Goal: Task Accomplishment & Management: Manage account settings

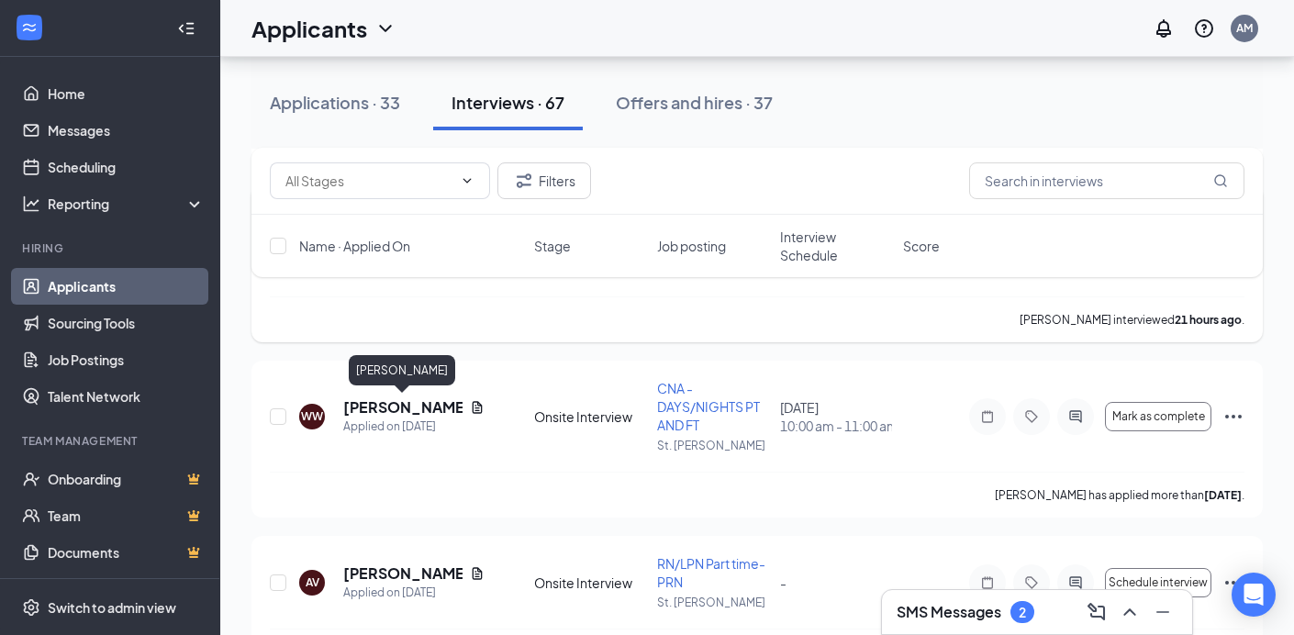
scroll to position [397, 0]
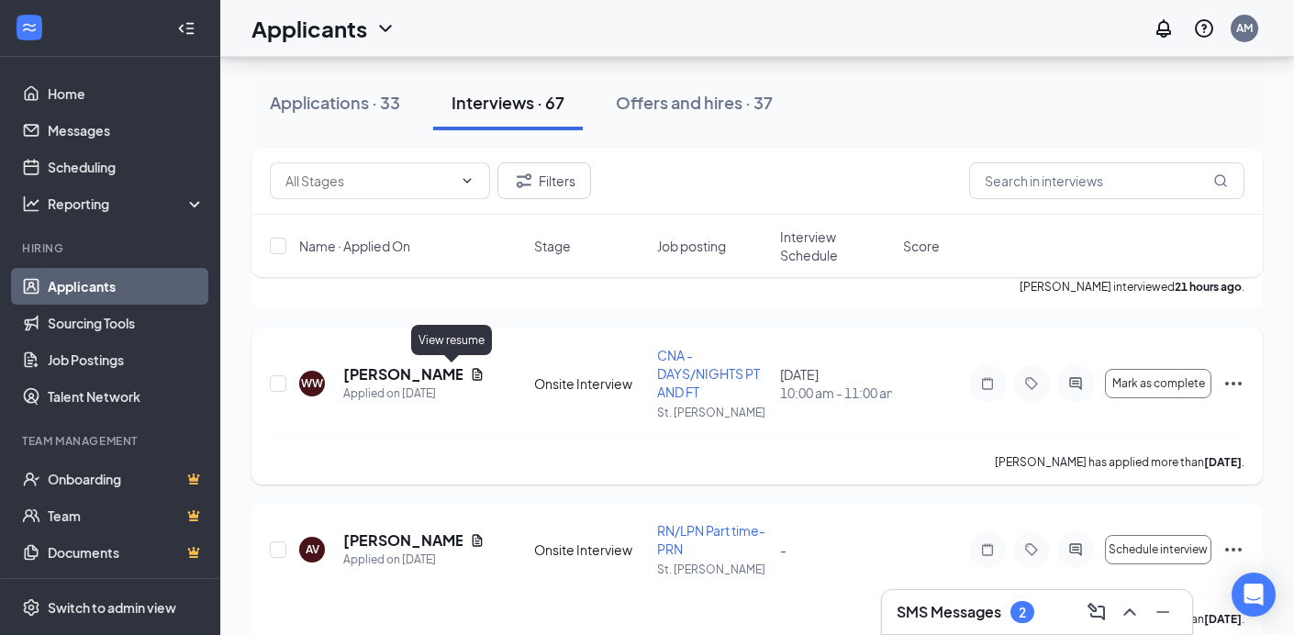
click at [473, 372] on icon "Document" at bounding box center [478, 374] width 10 height 12
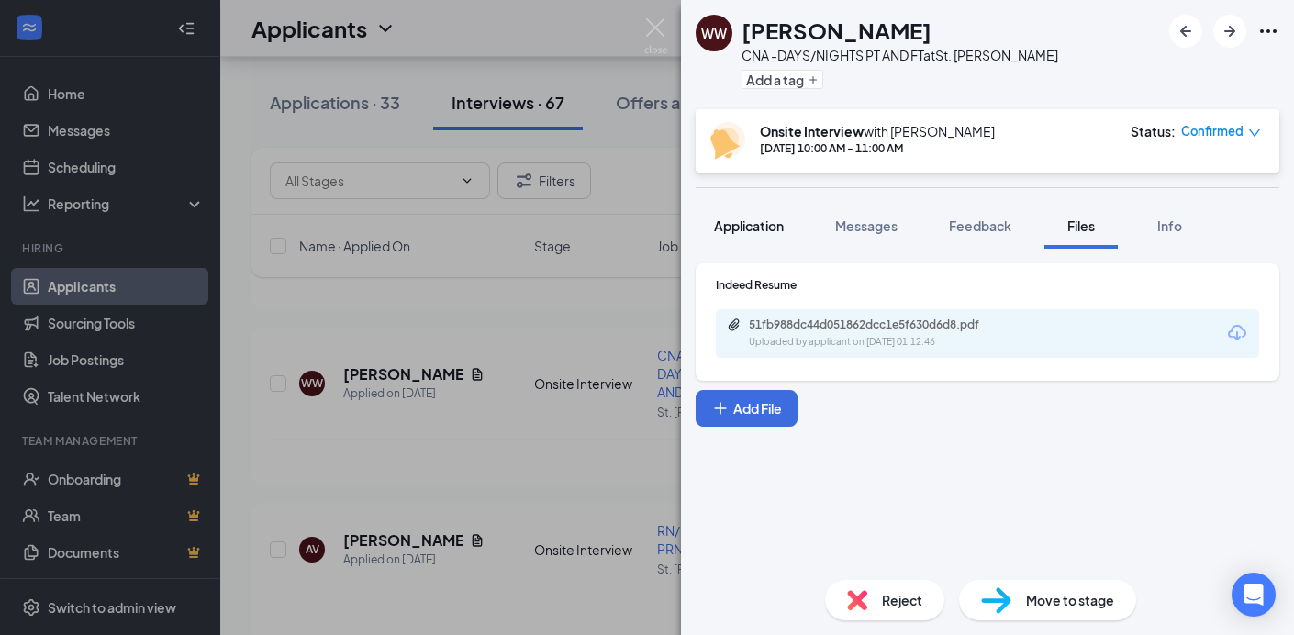
click at [764, 225] on span "Application" at bounding box center [749, 226] width 70 height 17
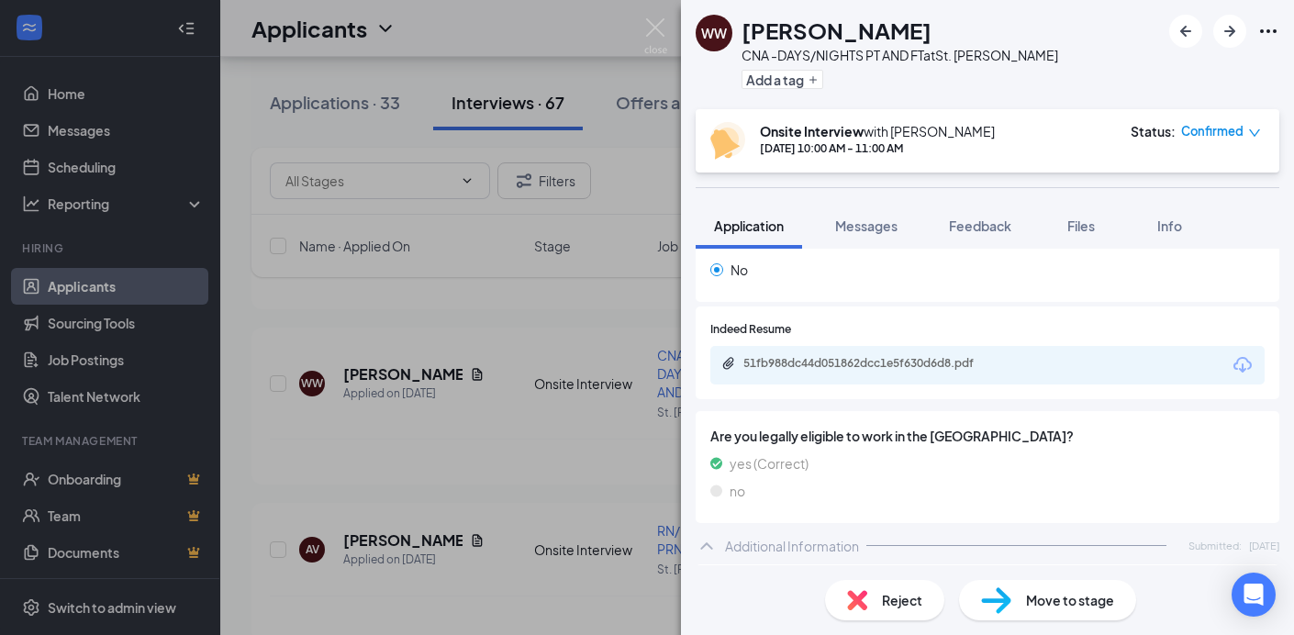
scroll to position [470, 0]
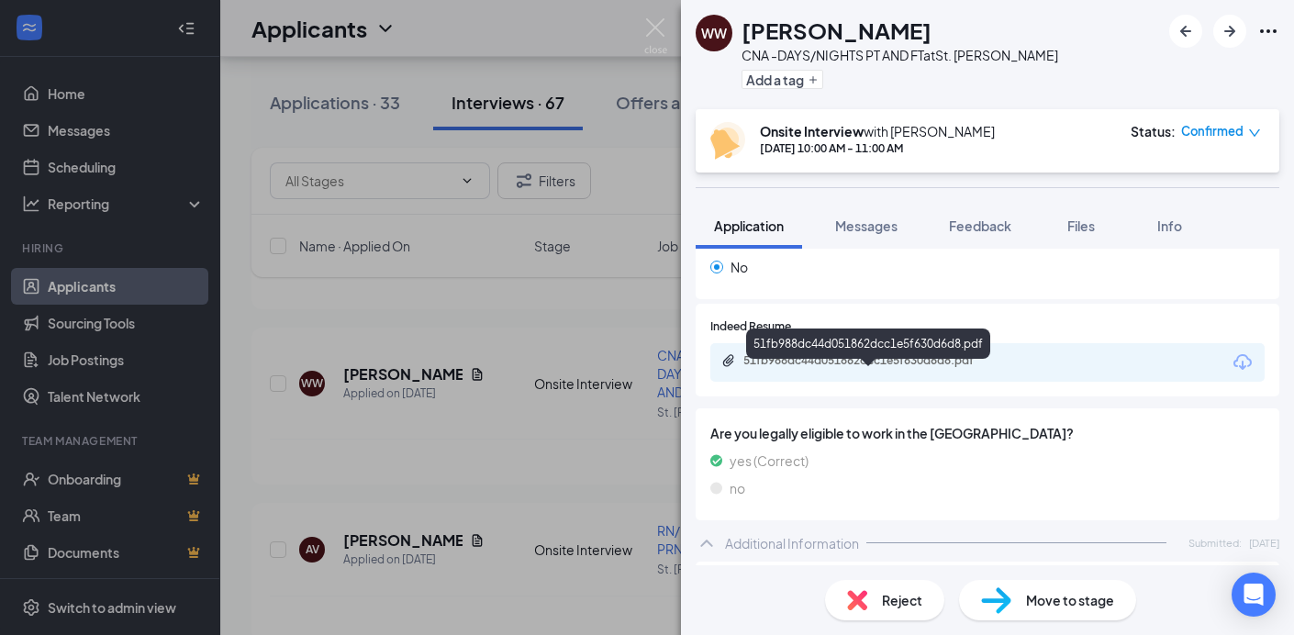
click at [751, 368] on div "51fb988dc44d051862dcc1e5f630d6d8.pdf" at bounding box center [871, 360] width 257 height 15
drag, startPoint x: 515, startPoint y: 523, endPoint x: 527, endPoint y: 511, distance: 16.9
click at [515, 523] on div "WW [PERSON_NAME] CNA -DAYS/NIGHTS PT AND FT at St. [PERSON_NAME] Add a tag Onsi…" at bounding box center [647, 317] width 1294 height 635
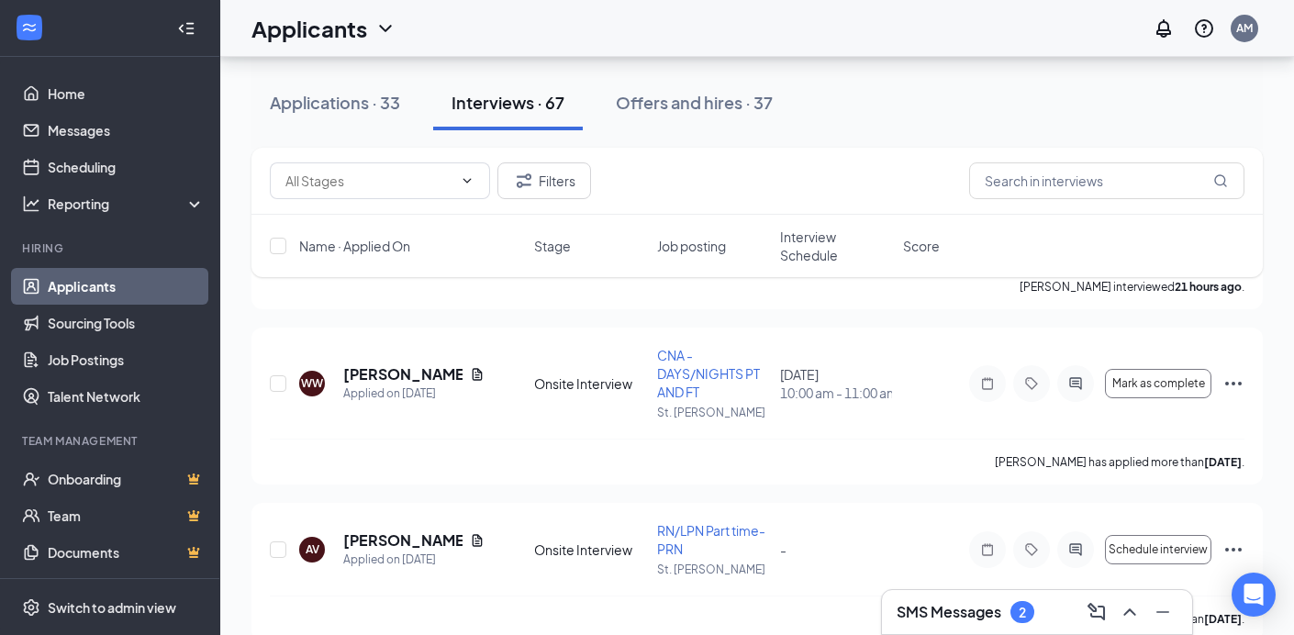
click at [1002, 597] on div "SMS Messages 2" at bounding box center [1037, 612] width 310 height 44
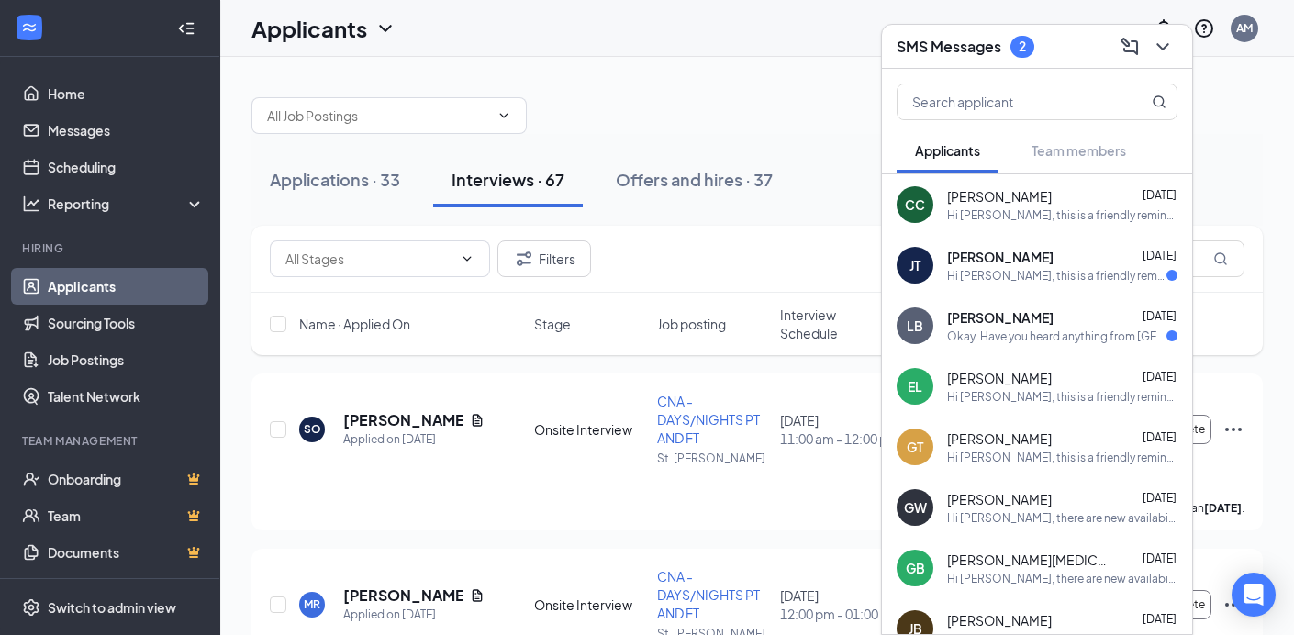
click at [756, 107] on div at bounding box center [756, 106] width 1011 height 55
click at [656, 98] on div at bounding box center [756, 106] width 1011 height 55
click at [1160, 49] on icon "ChevronDown" at bounding box center [1163, 47] width 22 height 22
